Goal: Task Accomplishment & Management: Complete application form

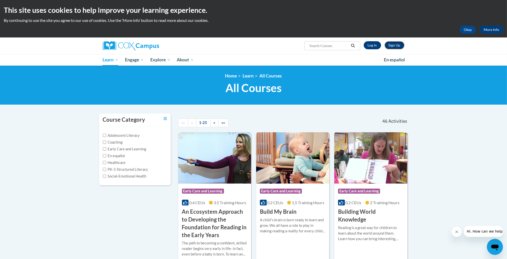
click at [396, 44] on link "Sign Up" at bounding box center [395, 45] width 20 height 8
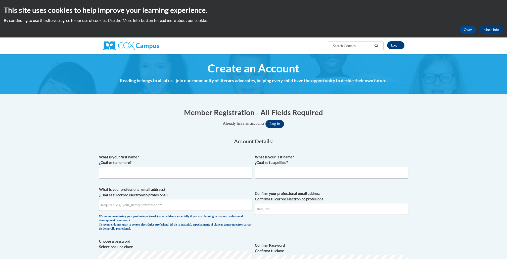
click at [112, 171] on input "What is your first name? ¿Cuál es tu nombre?" at bounding box center [175, 173] width 153 height 12
type input "Grace"
type input "Kim"
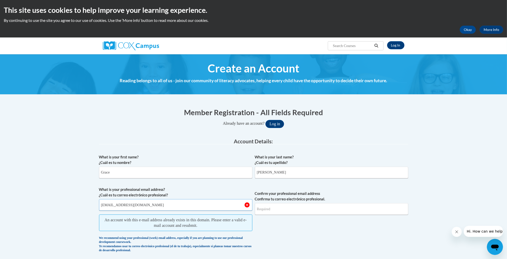
type input "gracek312@gmail.com"
click at [275, 212] on input "Confirm your professional email address Confirma tu correo electrónico profesio…" at bounding box center [331, 209] width 153 height 12
type input "gracek312@gmail.com"
click at [282, 230] on span "Confirm your professional email address Confirma tu correo electrónico profesio…" at bounding box center [331, 221] width 153 height 68
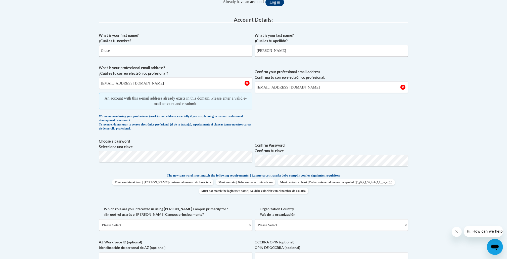
scroll to position [136, 0]
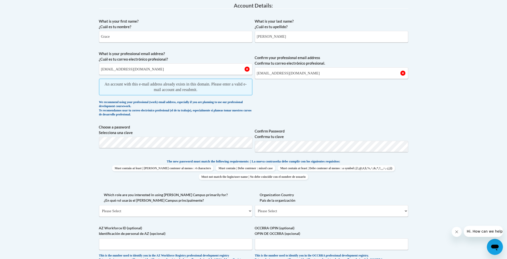
click at [54, 143] on body "This site uses cookies to help improve your learning experience. By continuing …" at bounding box center [253, 181] width 507 height 635
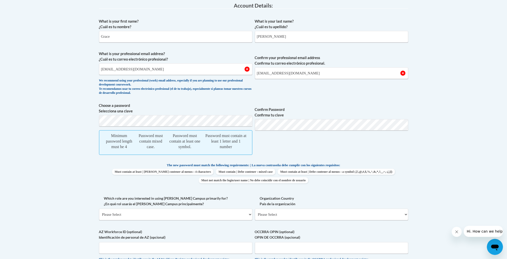
click at [88, 124] on body "This site uses cookies to help improve your learning experience. By continuing …" at bounding box center [253, 183] width 507 height 639
click at [48, 106] on body "This site uses cookies to help improve your learning experience. By continuing …" at bounding box center [253, 183] width 507 height 639
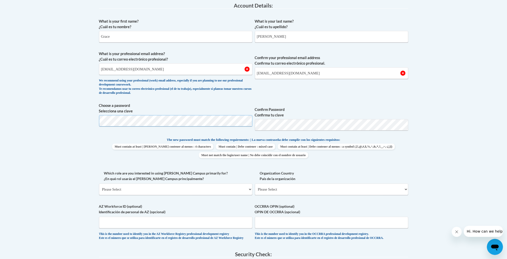
click at [98, 120] on div "Member Registration - All Fields Required Already have an account? Log in Prefe…" at bounding box center [253, 162] width 317 height 392
click at [439, 137] on body "This site uses cookies to help improve your learning experience. By continuing …" at bounding box center [253, 170] width 507 height 613
click at [93, 152] on body "This site uses cookies to help improve your learning experience. By continuing …" at bounding box center [253, 170] width 507 height 613
click at [166, 66] on input "gracek312@gmail.com" at bounding box center [175, 69] width 153 height 12
select select "ad49bcad-a171-4b2e-b99c-48b446064914"
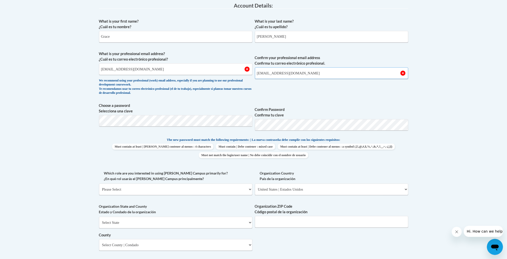
click at [304, 76] on input "gracek312@gmail.com" at bounding box center [331, 73] width 153 height 12
type input "30043"
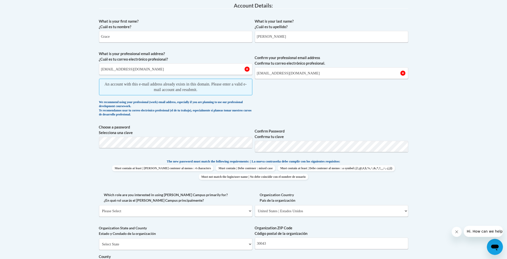
click at [64, 117] on body "This site uses cookies to help improve your learning experience. By continuing …" at bounding box center [253, 209] width 507 height 691
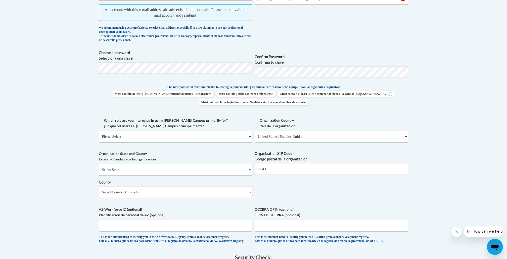
scroll to position [211, 0]
click at [126, 136] on select "Please Select College/University | Colegio/Universidad Community/Nonprofit Part…" at bounding box center [175, 136] width 153 height 12
select select "fbf2d438-af2f-41f8-98f1-81c410e29de3"
click at [99, 130] on select "Please Select College/University | Colegio/Universidad Community/Nonprofit Part…" at bounding box center [175, 136] width 153 height 12
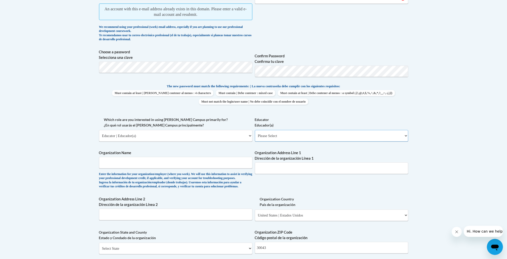
click at [288, 137] on select "Please Select Early Learning/Daycare Teacher/Family Home Care Provider | Maestr…" at bounding box center [331, 136] width 153 height 12
select select "6732b29e-f5f4-40e4-a595-7dafd2b8fb29"
click at [255, 130] on select "Please Select Early Learning/Daycare Teacher/Family Home Care Provider | Maestr…" at bounding box center [331, 136] width 153 height 12
click at [121, 161] on input "Organization Name" at bounding box center [175, 163] width 153 height 12
click at [38, 173] on body "This site uses cookies to help improve your learning experience. By continuing …" at bounding box center [253, 174] width 507 height 770
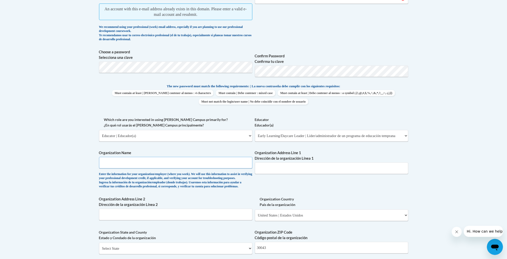
click at [138, 164] on input "Organization Name" at bounding box center [175, 163] width 153 height 12
click at [74, 173] on body "This site uses cookies to help improve your learning experience. By continuing …" at bounding box center [253, 174] width 507 height 770
click at [127, 158] on input "Organization Name" at bounding box center [175, 163] width 153 height 12
click at [114, 161] on input "Organization Name" at bounding box center [175, 163] width 153 height 12
click at [77, 169] on body "This site uses cookies to help improve your learning experience. By continuing …" at bounding box center [253, 174] width 507 height 770
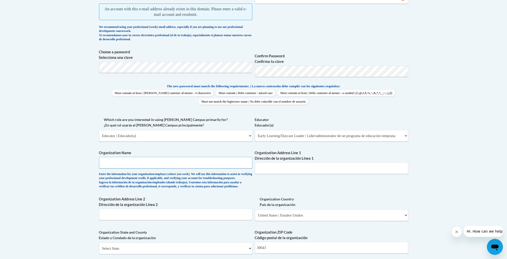
click at [113, 165] on input "Organization Name" at bounding box center [175, 163] width 153 height 12
click at [62, 154] on body "This site uses cookies to help improve your learning experience. By continuing …" at bounding box center [253, 174] width 507 height 770
click at [266, 172] on input "Organization Address Line 1 Dirección de la organización Línea 1" at bounding box center [331, 168] width 153 height 12
click at [270, 183] on div "What is your first name? ¿Cuál es tu nombre? Grace What is your last name? ¿Cuá…" at bounding box center [253, 134] width 309 height 386
click at [276, 168] on input "Organization Address Line 1 Dirección de la organización Línea 1" at bounding box center [331, 168] width 153 height 12
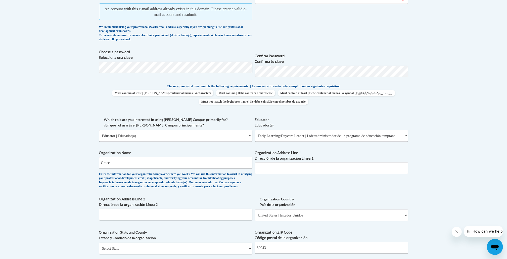
click at [260, 191] on div "What is your first name? ¿Cuál es tu nombre? Grace What is your last name? ¿Cuá…" at bounding box center [253, 134] width 309 height 386
click at [269, 169] on input "Organization Address Line 1 Dirección de la organización Línea 1" at bounding box center [331, 168] width 153 height 12
click at [117, 168] on input "Grace" at bounding box center [175, 163] width 153 height 12
type input "G"
type input "Science Akademeia"
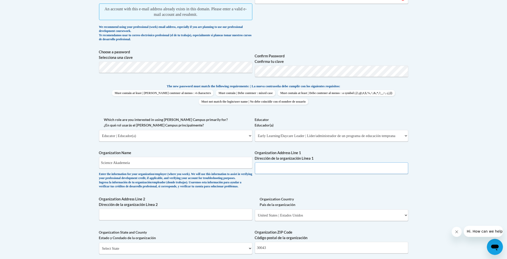
click at [284, 170] on input "Organization Address Line 1 Dirección de la organización Línea 1" at bounding box center [331, 168] width 153 height 12
type input "9550 Nesbit Ferry Rd"
type input "Alpharetta, GA 30022"
click at [265, 189] on div "What is your first name? ¿Cuál es tu nombre? Grace What is your last name? ¿Cuá…" at bounding box center [253, 134] width 309 height 386
click at [56, 198] on body "This site uses cookies to help improve your learning experience. By continuing …" at bounding box center [253, 174] width 507 height 770
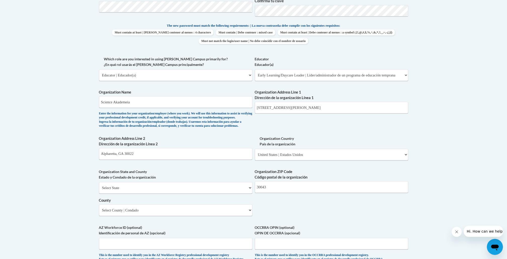
scroll to position [287, 0]
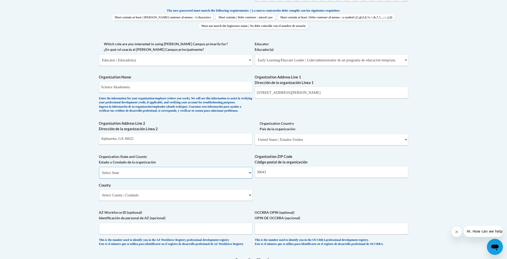
click at [130, 178] on select "Select State Alabama Alaska Arizona Arkansas California Colorado Connecticut De…" at bounding box center [175, 173] width 153 height 12
select select "Georgia"
click at [99, 175] on select "Select State Alabama Alaska Arizona Arkansas California Colorado Connecticut De…" at bounding box center [175, 173] width 153 height 12
click at [267, 178] on input "30043" at bounding box center [331, 172] width 153 height 12
type input "3"
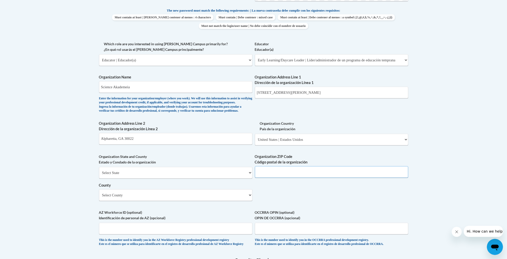
click at [267, 178] on input "Organization ZIP Code Código postal de la organización" at bounding box center [331, 172] width 153 height 12
type input "30022"
click at [260, 198] on div "What is your first name? ¿Cuál es tu nombre? Grace What is your last name? ¿Cuá…" at bounding box center [253, 58] width 309 height 386
click at [190, 201] on select "Select County Appling Atkinson Bacon Baker Baldwin Banks Barrow Bartow Ben Hill…" at bounding box center [175, 195] width 153 height 12
click at [51, 213] on body "This site uses cookies to help improve your learning experience. By continuing …" at bounding box center [253, 98] width 507 height 770
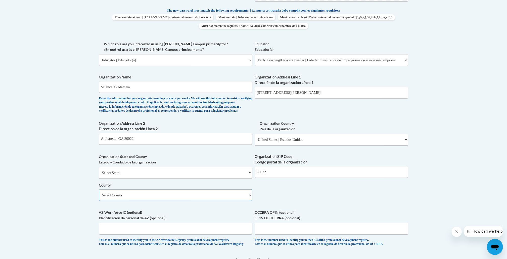
click at [105, 201] on select "Select County Appling Atkinson Bacon Baker Baldwin Banks Barrow Bartow Ben Hill…" at bounding box center [175, 195] width 153 height 12
select select "Fulton"
click at [99, 197] on select "Select County Appling Atkinson Bacon Baker Baldwin Banks Barrow Bartow Ben Hill…" at bounding box center [175, 195] width 153 height 12
click at [68, 187] on body "This site uses cookies to help improve your learning experience. By continuing …" at bounding box center [253, 98] width 507 height 770
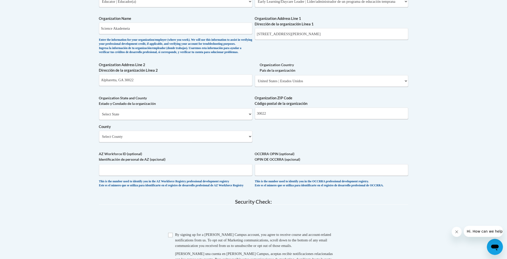
scroll to position [347, 0]
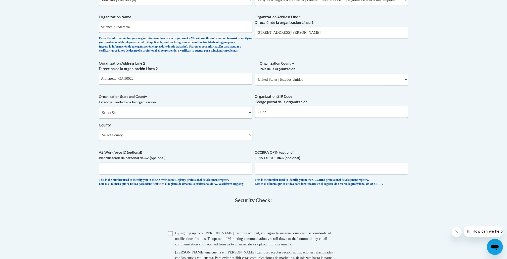
click at [125, 174] on input "AZ Workforce ID (optional) Identificación de personal de AZ (opcional)" at bounding box center [175, 169] width 153 height 12
click at [148, 209] on div "Member Registration - All Fields Required Already have an account? Log in Prefe…" at bounding box center [253, 27] width 309 height 534
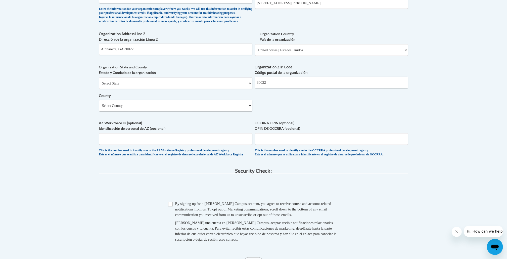
scroll to position [377, 0]
click at [171, 206] on input "Checkbox" at bounding box center [170, 203] width 5 height 5
checkbox input "true"
click at [130, 198] on span "0cAFcWeA6p7g5wDjAwTGQBh4IXG57zvyjNn_JrCfXs5C2TAL7hYkma2RcAVa9IISXc6u6lGpdE1Yu0H…" at bounding box center [253, 188] width 309 height 20
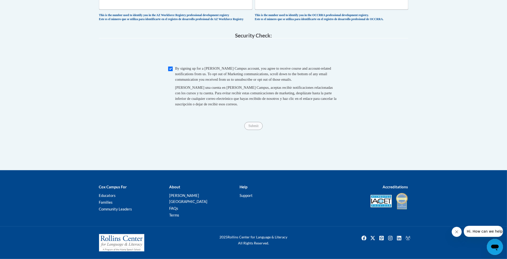
scroll to position [517, 0]
click at [253, 127] on span "Submit" at bounding box center [253, 125] width 18 height 4
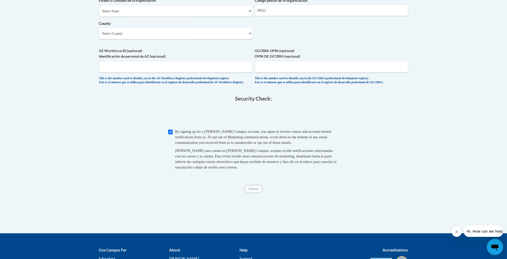
scroll to position [451, 0]
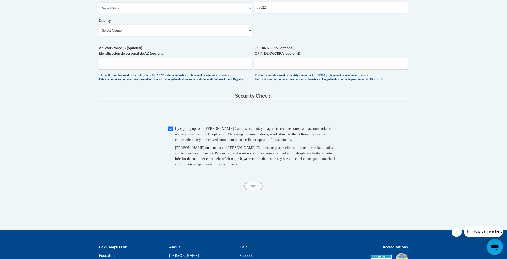
click at [249, 187] on span "Submit" at bounding box center [253, 185] width 18 height 4
click at [367, 172] on div "Checkbox By signing up for a Cox Campus account, you agree to receive course an…" at bounding box center [253, 149] width 309 height 46
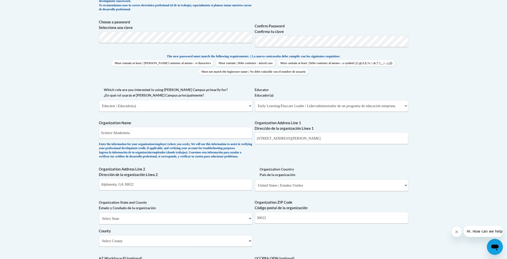
scroll to position [241, 0]
click at [413, 160] on body "This site uses cookies to help improve your learning experience. By continuing …" at bounding box center [253, 144] width 507 height 770
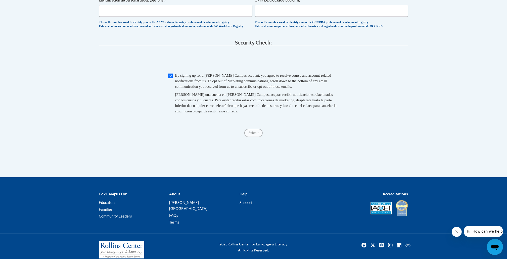
scroll to position [502, 0]
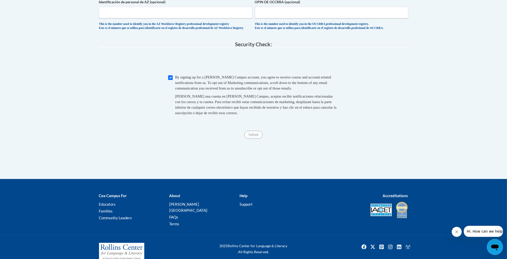
click at [249, 136] on span "Submit" at bounding box center [253, 134] width 18 height 4
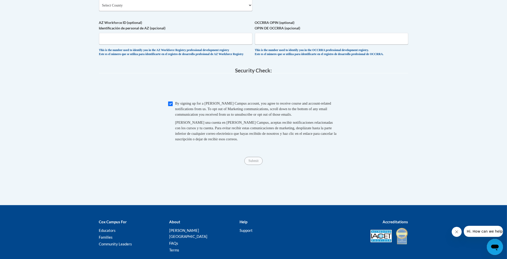
scroll to position [479, 0]
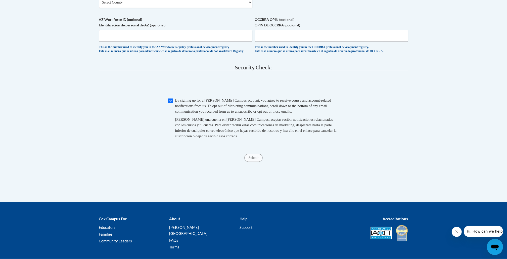
click at [247, 162] on div "Submit Submit" at bounding box center [253, 158] width 309 height 8
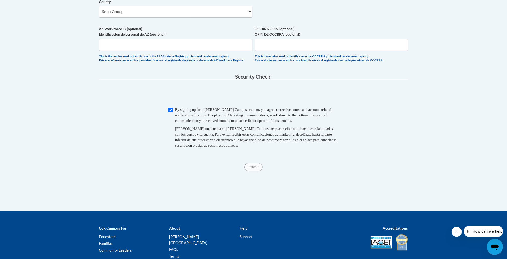
scroll to position [471, 0]
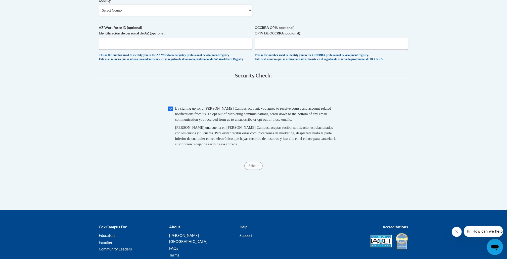
click at [261, 167] on span "Submit" at bounding box center [253, 165] width 18 height 4
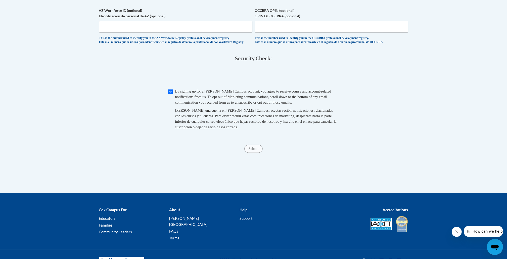
scroll to position [489, 0]
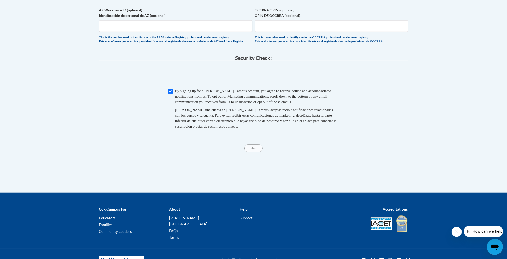
click at [268, 152] on div "Submit Submit" at bounding box center [253, 148] width 309 height 8
click at [257, 152] on div "Submit Submit" at bounding box center [253, 148] width 309 height 8
click at [255, 150] on span "Submit" at bounding box center [253, 148] width 18 height 4
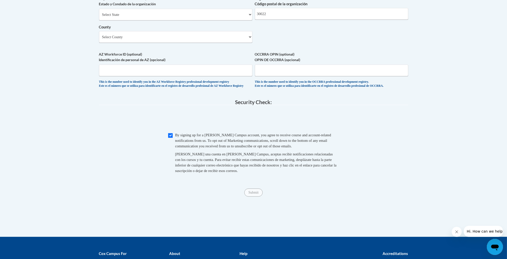
scroll to position [445, 0]
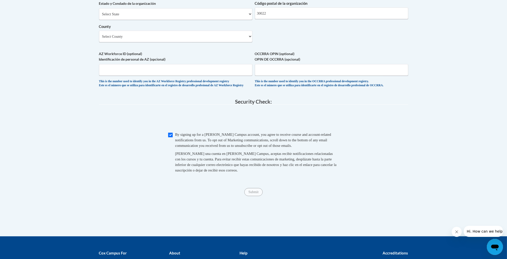
click at [257, 196] on div "Submit Submit" at bounding box center [253, 192] width 309 height 8
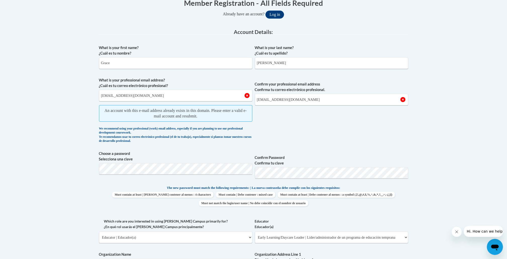
scroll to position [110, 0]
click at [489, 232] on span "Hi. How can we help?" at bounding box center [485, 231] width 38 height 4
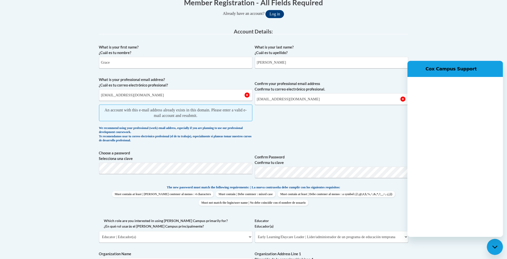
scroll to position [0, 0]
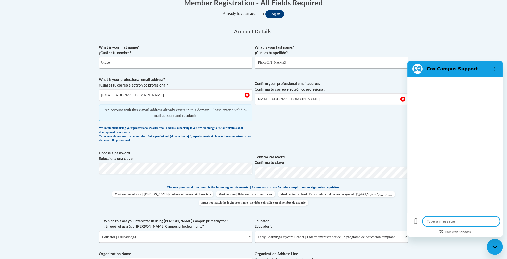
type textarea "x"
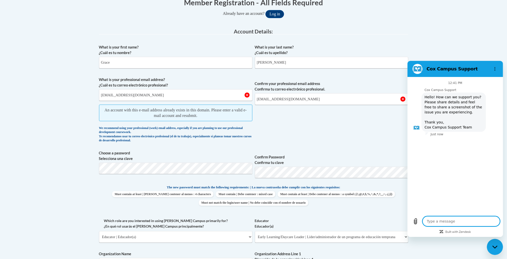
click at [433, 222] on textarea at bounding box center [460, 221] width 77 height 10
type textarea "T"
type textarea "x"
type textarea "Tr"
type textarea "x"
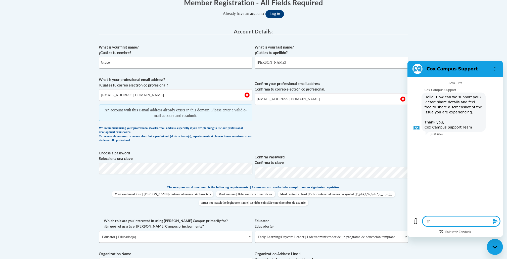
type textarea "Try"
type textarea "x"
type textarea "Tryi"
type textarea "x"
type textarea "Try"
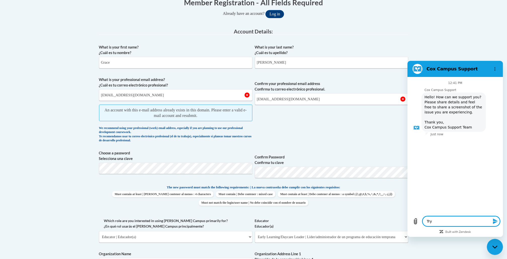
type textarea "x"
type textarea "Tr"
type textarea "x"
type textarea "T"
type textarea "x"
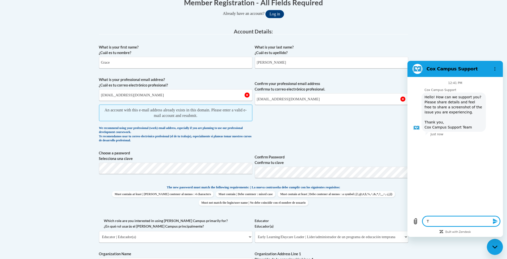
type textarea "x"
type textarea "G"
type textarea "x"
type textarea "Gh"
type textarea "x"
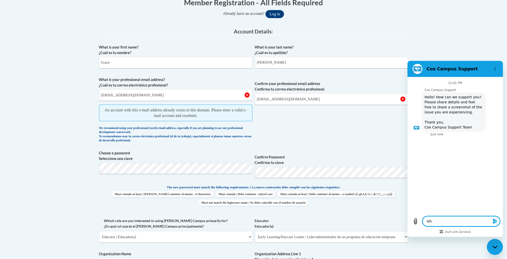
type textarea "G"
type textarea "x"
type textarea "I"
type textarea "x"
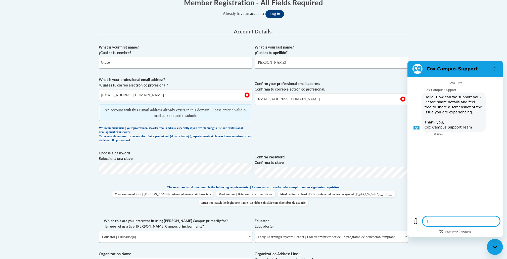
type textarea "I"
type textarea "x"
type textarea "I n"
type textarea "x"
type textarea "I ne"
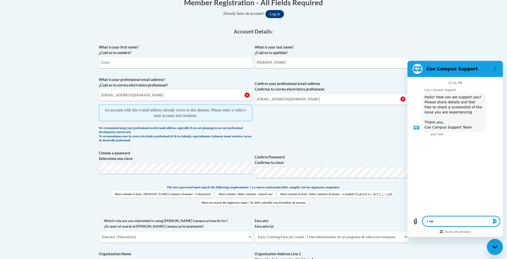
type textarea "x"
type textarea "I nee"
type textarea "x"
type textarea "I need"
type textarea "x"
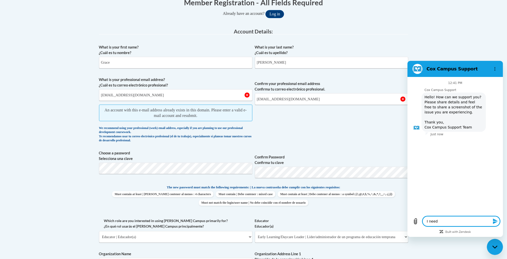
type textarea "I need"
type textarea "x"
type textarea "I need a"
type textarea "x"
type textarea "I need as"
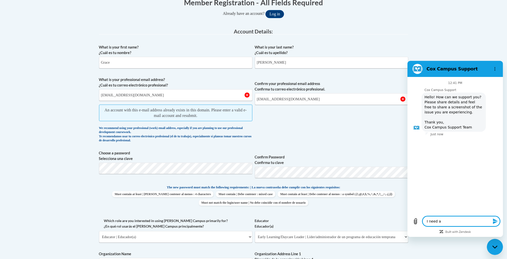
type textarea "x"
type textarea "I need ass"
type textarea "x"
type textarea "I need assi"
type textarea "x"
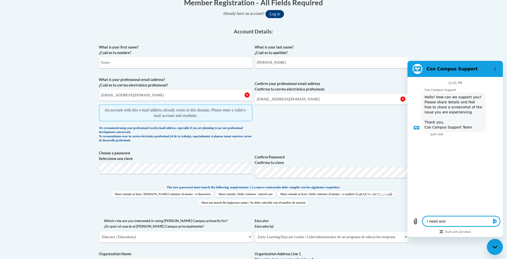
type textarea "I need assis"
type textarea "x"
type textarea "I need assist"
type textarea "x"
type textarea "I need assista"
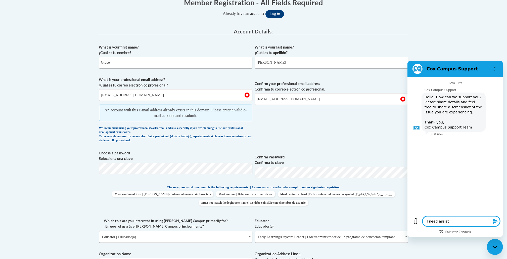
type textarea "x"
type textarea "I need assistan"
type textarea "x"
type textarea "I need assistanc"
type textarea "x"
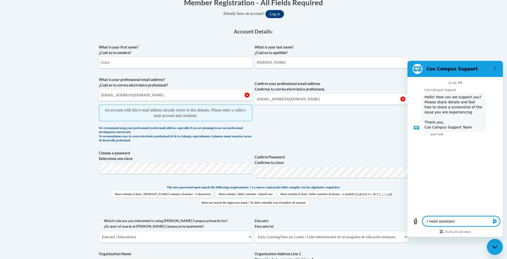
type textarea "I need assistance"
type textarea "x"
type textarea "I need assistance"
type textarea "x"
type textarea "I need assistance w"
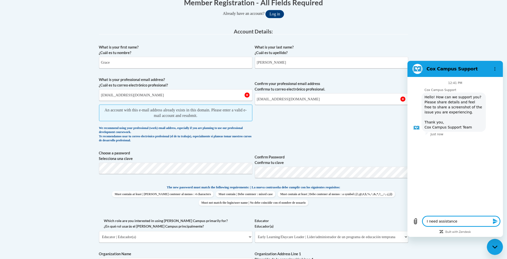
type textarea "x"
type textarea "I need assistance wi"
type textarea "x"
type textarea "I need assistance wit"
type textarea "x"
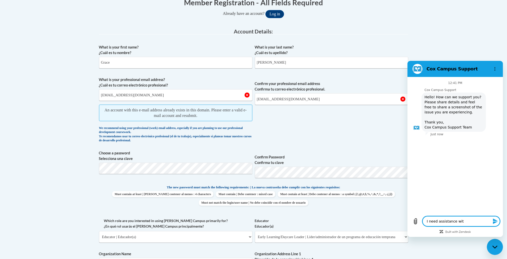
type textarea "I need assistance with"
type textarea "x"
type textarea "I need assistance with"
type textarea "x"
type textarea "I need assistance with c"
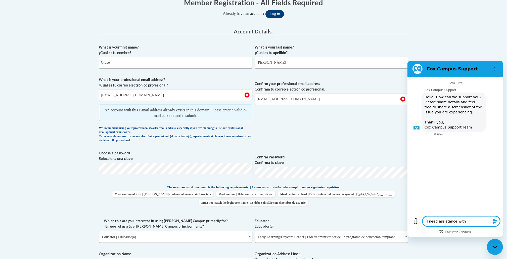
type textarea "x"
type textarea "I need assistance with cr"
type textarea "x"
type textarea "I need assistance with cre"
type textarea "x"
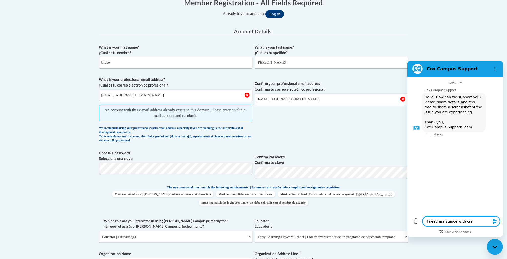
type textarea "I need assistance with crea"
type textarea "x"
type textarea "I need assistance with creat"
type textarea "x"
type textarea "I need assistance with creati"
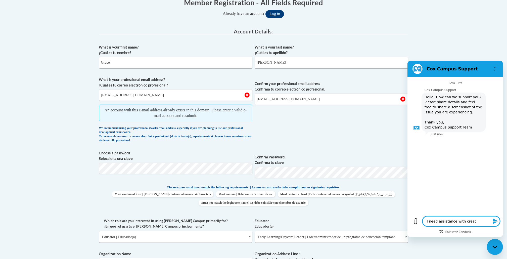
type textarea "x"
type textarea "I need assistance with creatin"
type textarea "x"
type textarea "I need assistance with creating"
type textarea "x"
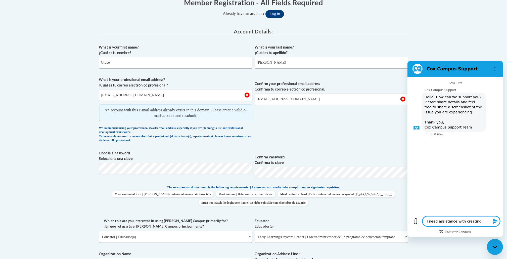
type textarea "I need assistance with creating"
type textarea "x"
type textarea "I need assistance with creating a"
type textarea "x"
type textarea "I need assistance with creating an"
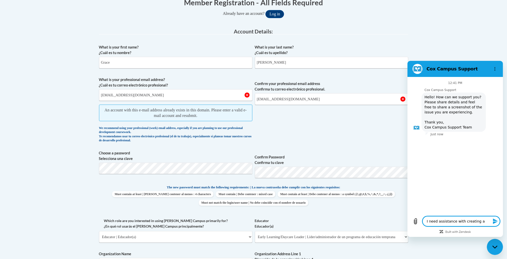
type textarea "x"
type textarea "I need assistance with creating an"
type textarea "x"
type textarea "I need assistance with creating an a"
type textarea "x"
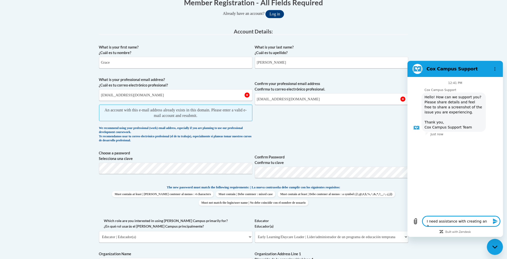
type textarea "I need assistance with creating an ac"
type textarea "x"
type textarea "I need assistance with creating an acc"
type textarea "x"
type textarea "I need assistance with creating an acco"
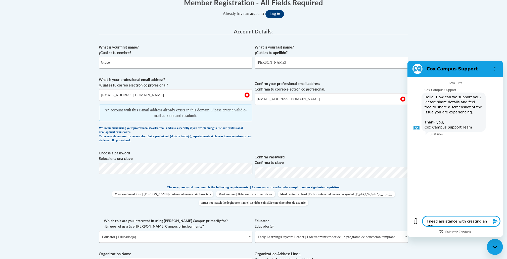
type textarea "x"
type textarea "I need assistance with creating an accou"
type textarea "x"
type textarea "I need assistance with creating an accoun"
type textarea "x"
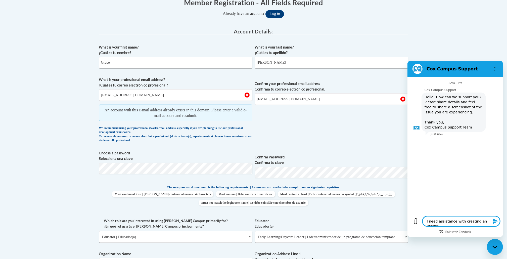
type textarea "I need assistance with creating an account"
type textarea "x"
type textarea "I need assistance with creating an account"
type textarea "x"
type textarea "I need assistance with creating an account f"
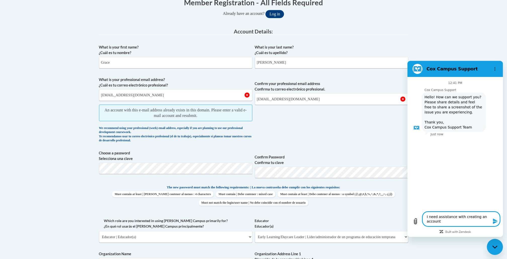
type textarea "x"
type textarea "I need assistance with creating an account fo"
type textarea "x"
type textarea "I need assistance with creating an account for"
type textarea "x"
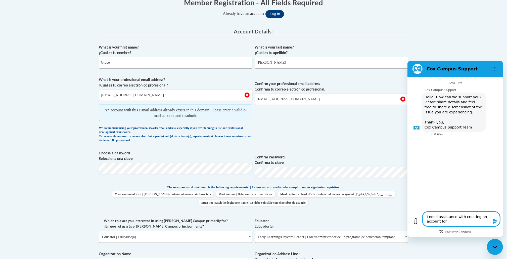
type textarea "I need assistance with creating an account for"
type textarea "x"
type textarea "I need assistance with creating an account for t"
type textarea "x"
type textarea "I need assistance with creating an account for tr"
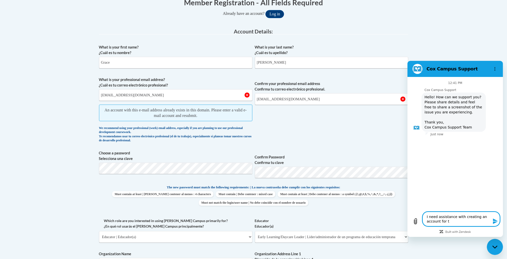
type textarea "x"
type textarea "I need assistance with creating an account for tra"
type textarea "x"
type textarea "I need assistance with creating an account for trai"
type textarea "x"
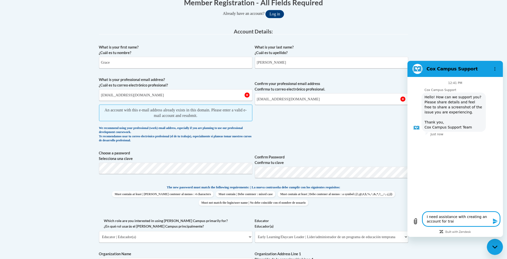
type textarea "I need assistance with creating an account for train"
type textarea "x"
type textarea "I need assistance with creating an account for traini"
type textarea "x"
type textarea "I need assistance with creating an account for trainin"
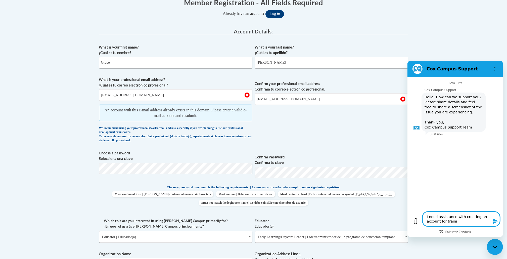
type textarea "x"
type textarea "I need assistance with creating an account for training"
type textarea "x"
type textarea "I need assistance with creating an account for training"
type textarea "x"
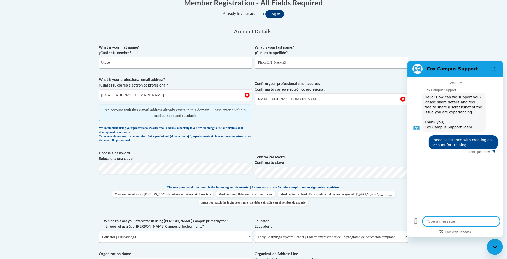
type textarea "x"
type textarea "H"
type textarea "x"
type textarea "Ho"
type textarea "x"
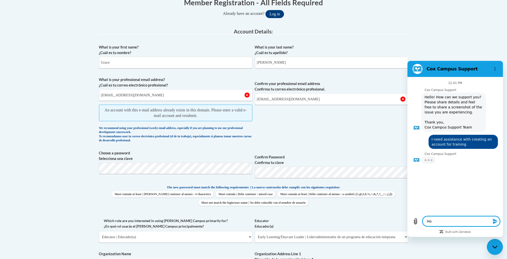
type textarea "How"
type textarea "x"
type textarea "Howe"
type textarea "x"
type textarea "Howev"
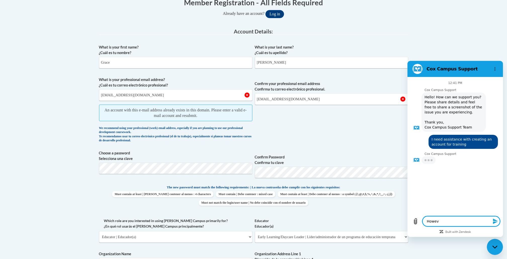
type textarea "x"
type textarea "Howeve"
type textarea "x"
type textarea "However"
type textarea "x"
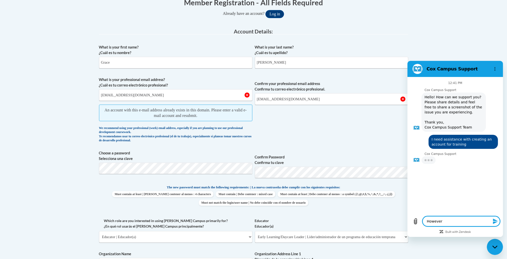
type textarea "However,"
type textarea "x"
type textarea "However,"
type textarea "x"
type textarea "However, i"
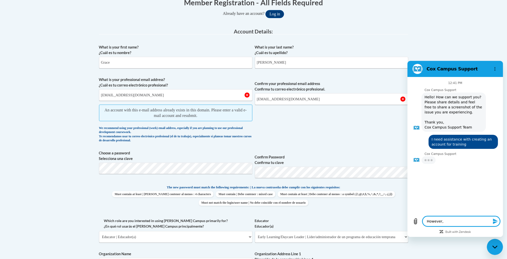
type textarea "x"
type textarea "However, it"
type textarea "x"
type textarea "However, it"
type textarea "x"
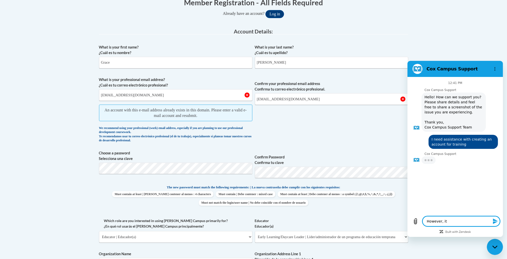
type textarea "However, it i"
type textarea "x"
type textarea "However, it is"
type textarea "x"
type textarea "However, it is"
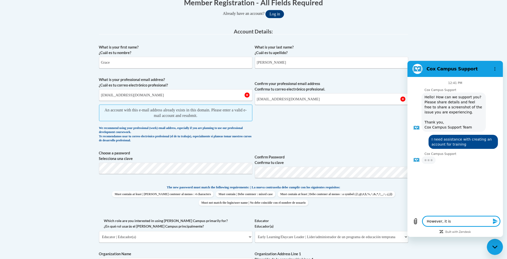
type textarea "x"
type textarea "However, it is n"
type textarea "x"
type textarea "However, it is no"
type textarea "x"
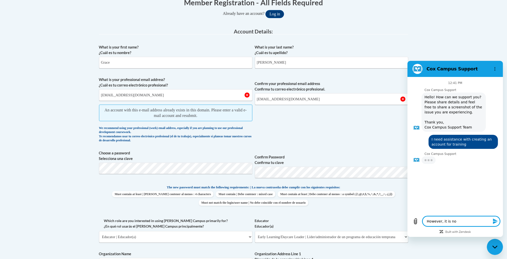
type textarea "However, it is not"
type textarea "x"
type textarea "However, it is not"
type textarea "x"
type textarea "However, it is not a"
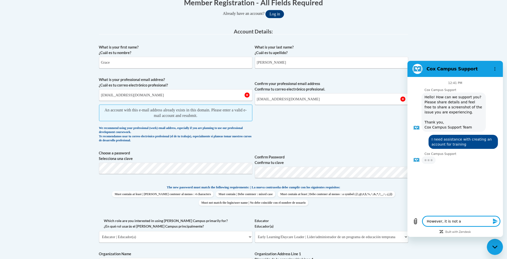
type textarea "x"
type textarea "However, it is not al"
type textarea "x"
type textarea "However, it is not all"
type textarea "x"
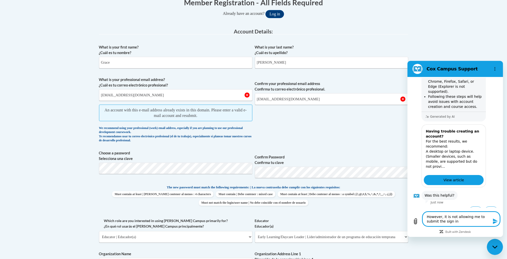
scroll to position [449, 0]
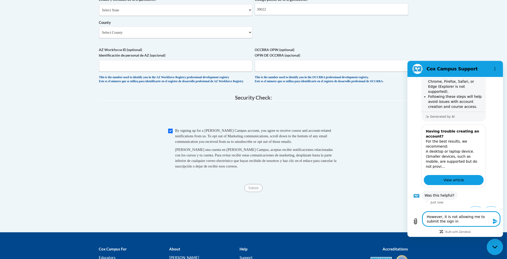
click at [456, 218] on textarea "However, it is not allowing me to submit the sign in" at bounding box center [460, 218] width 77 height 15
click at [455, 224] on textarea "However, it is not allowing me to submit the sign in" at bounding box center [460, 218] width 77 height 15
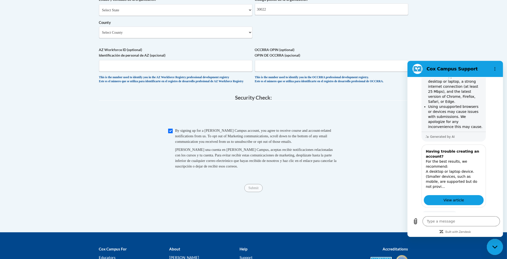
scroll to position [284, 0]
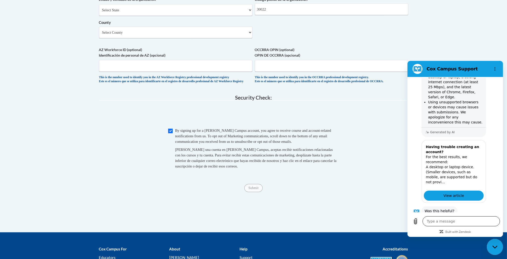
click at [437, 220] on textarea at bounding box center [460, 221] width 77 height 10
click at [429, 220] on textarea at bounding box center [460, 221] width 77 height 10
click at [413, 195] on div at bounding box center [416, 199] width 8 height 8
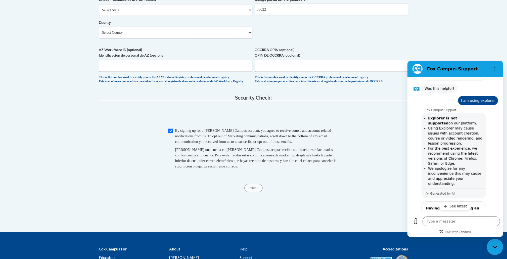
scroll to position [408, 0]
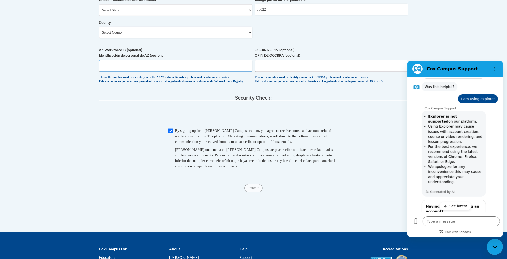
click at [121, 72] on input "AZ Workforce ID (optional) Identificación de personal de AZ (opcional)" at bounding box center [175, 66] width 153 height 12
click at [150, 117] on fieldset "Security Check: Enter the security code + = TextBox Checkbox" at bounding box center [253, 137] width 309 height 85
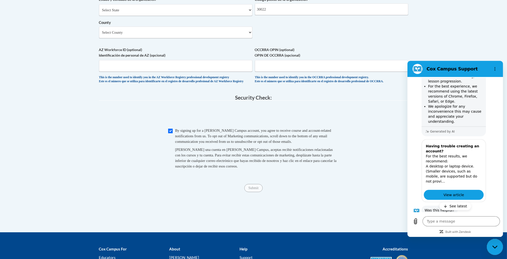
scroll to position [483, 0]
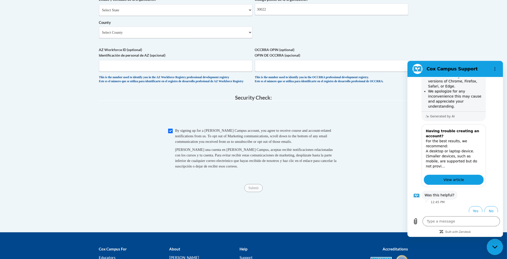
click at [250, 189] on span "Submit" at bounding box center [253, 187] width 18 height 4
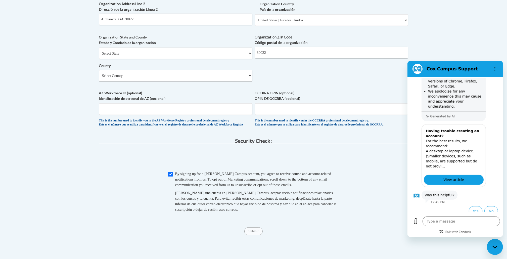
scroll to position [422, 0]
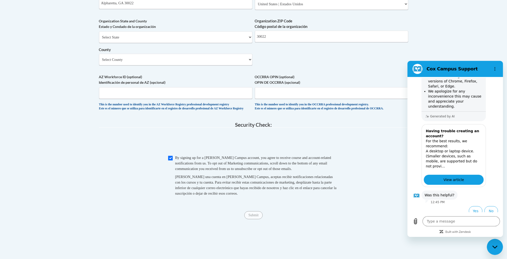
click at [142, 108] on span "AZ Workforce ID (optional) Identificación de personal de AZ (opcional) This is …" at bounding box center [175, 92] width 153 height 37
click at [456, 218] on textarea at bounding box center [460, 221] width 77 height 10
click at [484, 207] on button "No" at bounding box center [491, 211] width 14 height 10
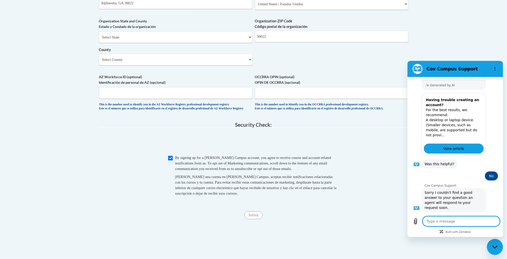
scroll to position [527, 0]
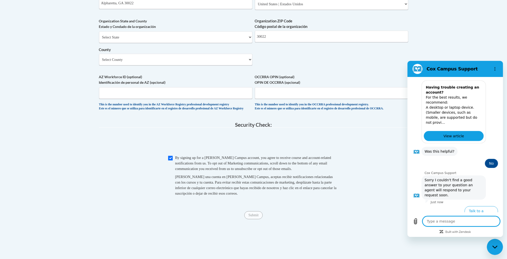
click at [434, 220] on textarea at bounding box center [460, 221] width 77 height 10
click at [472, 207] on button "Talk to a human" at bounding box center [480, 213] width 33 height 15
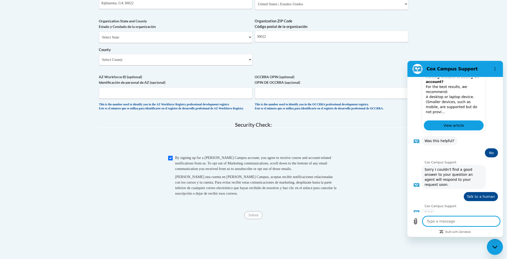
scroll to position [537, 0]
click at [441, 222] on textarea at bounding box center [460, 221] width 77 height 10
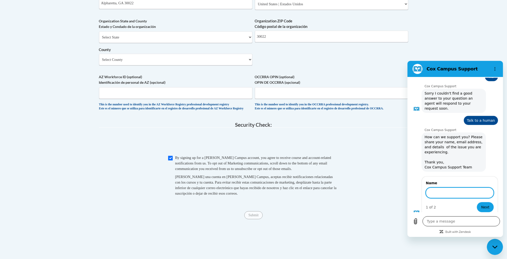
scroll to position [613, 0]
click at [477, 202] on button "Next" at bounding box center [485, 207] width 17 height 10
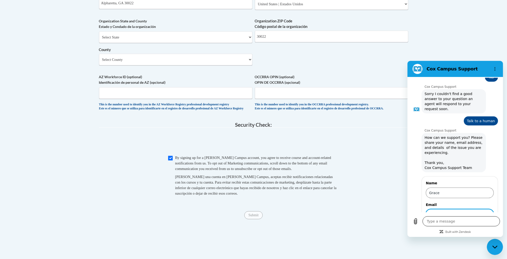
scroll to position [635, 0]
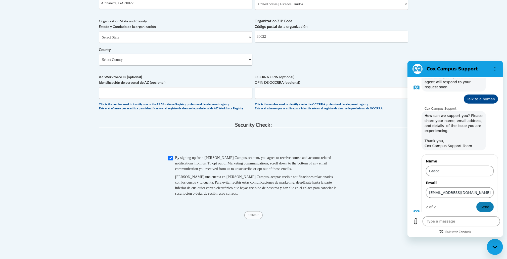
click at [481, 206] on button "Send" at bounding box center [484, 207] width 17 height 10
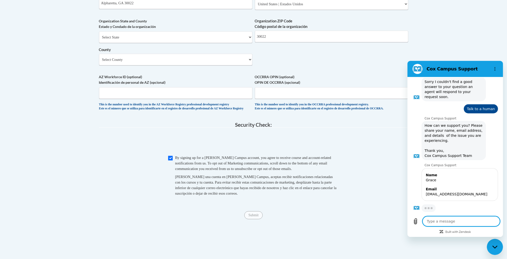
scroll to position [621, 0]
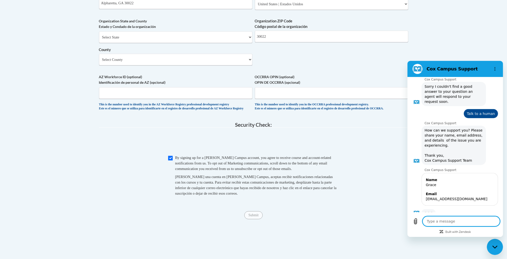
click at [443, 224] on textarea at bounding box center [460, 221] width 77 height 10
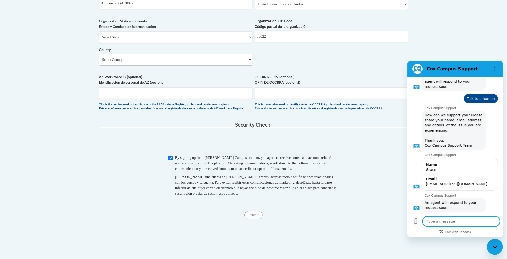
scroll to position [637, 0]
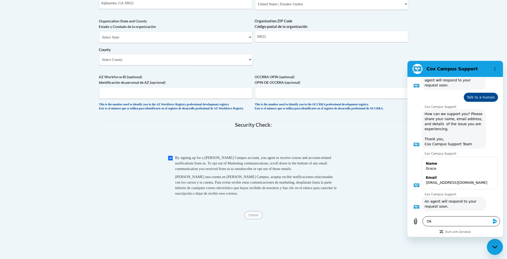
click at [441, 222] on textarea "Ok" at bounding box center [460, 221] width 77 height 10
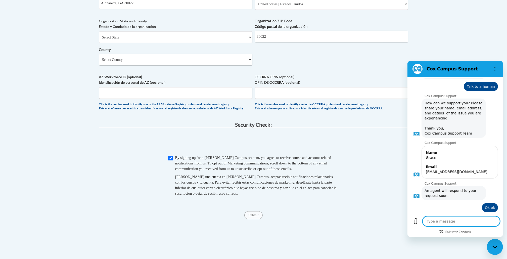
scroll to position [649, 0]
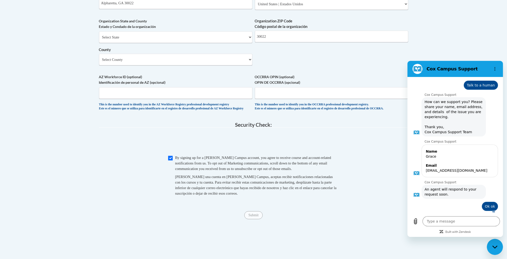
click at [348, 141] on fieldset "Security Check: Enter the security code + = TextBox Checkbox" at bounding box center [253, 164] width 309 height 85
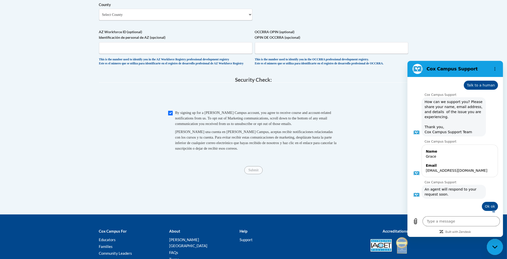
scroll to position [467, 0]
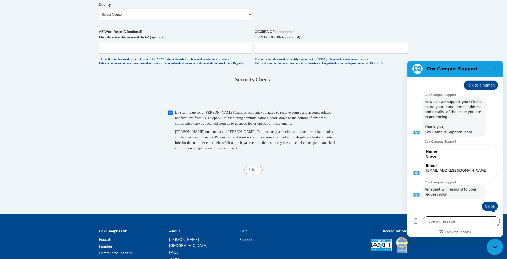
click at [427, 222] on textarea at bounding box center [460, 221] width 77 height 10
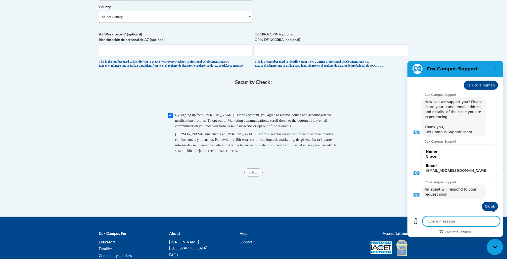
scroll to position [465, 0]
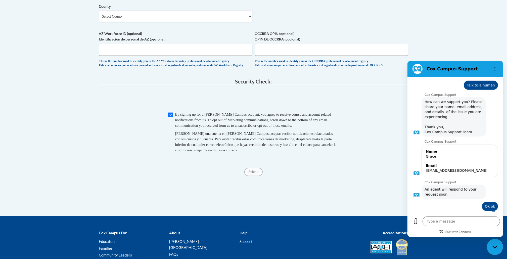
click at [437, 220] on textarea at bounding box center [460, 221] width 77 height 10
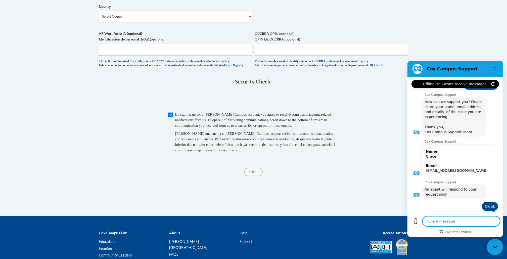
click at [440, 221] on textarea at bounding box center [460, 221] width 77 height 10
